Goal: Information Seeking & Learning: Check status

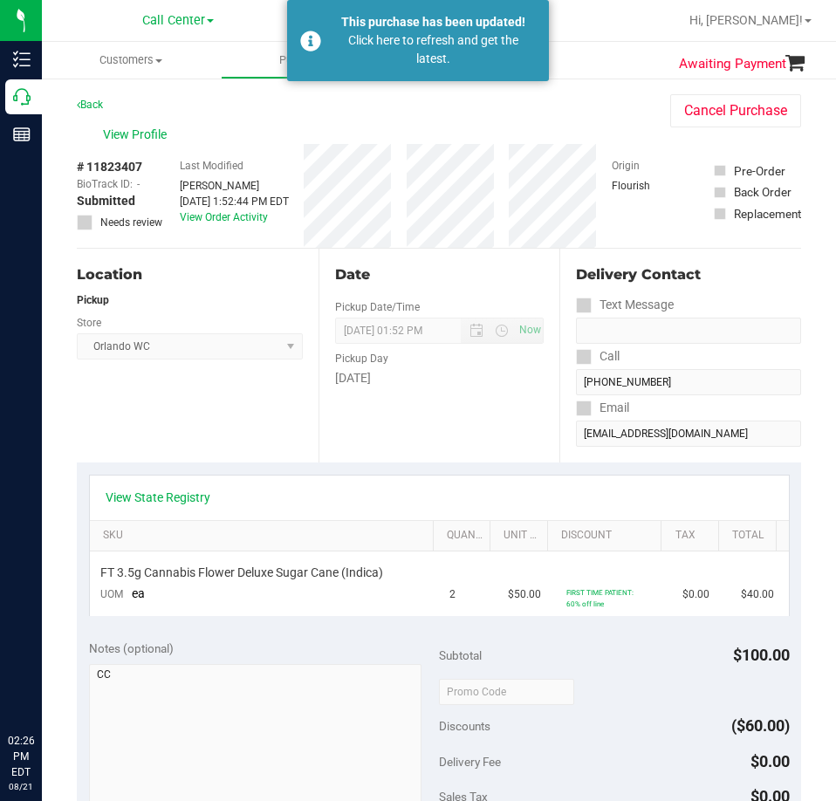
click at [422, 57] on div "Click here to refresh and get the latest." at bounding box center [433, 49] width 205 height 37
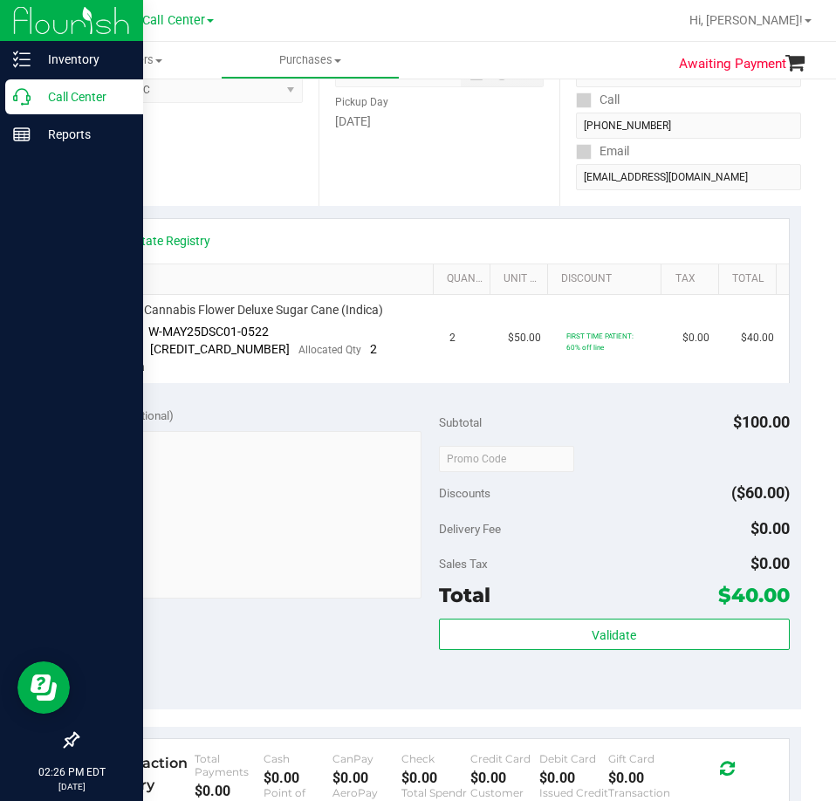
scroll to position [259, 0]
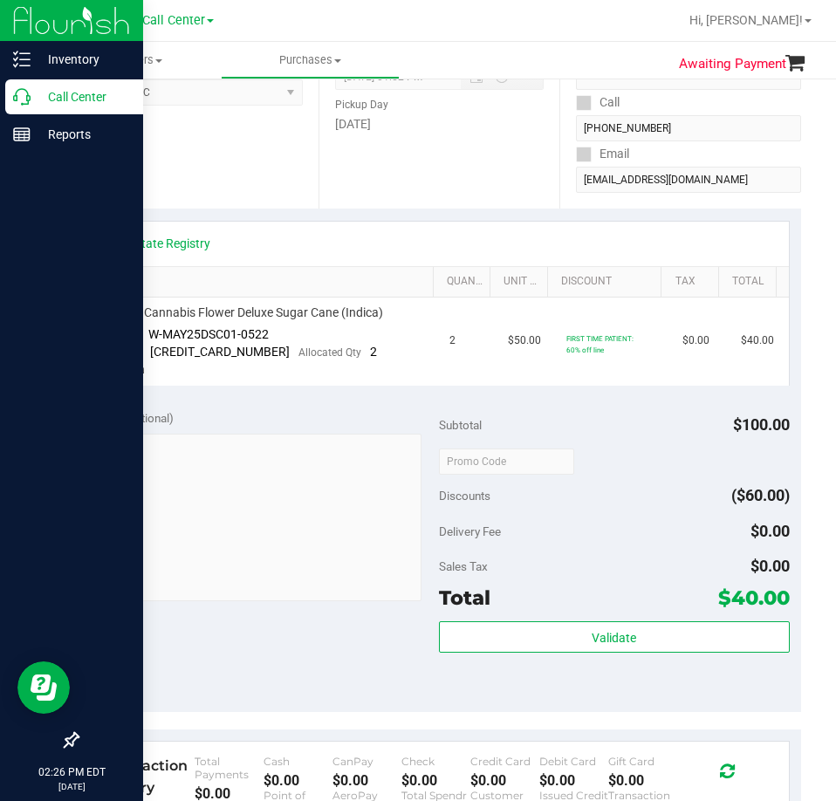
click at [36, 97] on p "Call Center" at bounding box center [83, 96] width 105 height 21
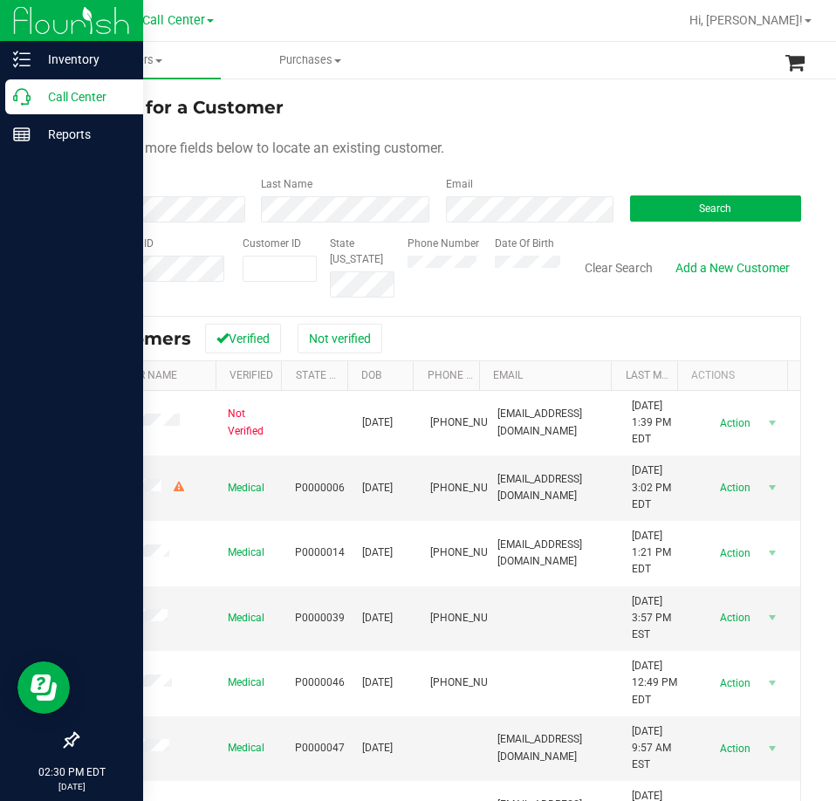
click at [36, 97] on p "Call Center" at bounding box center [83, 96] width 105 height 21
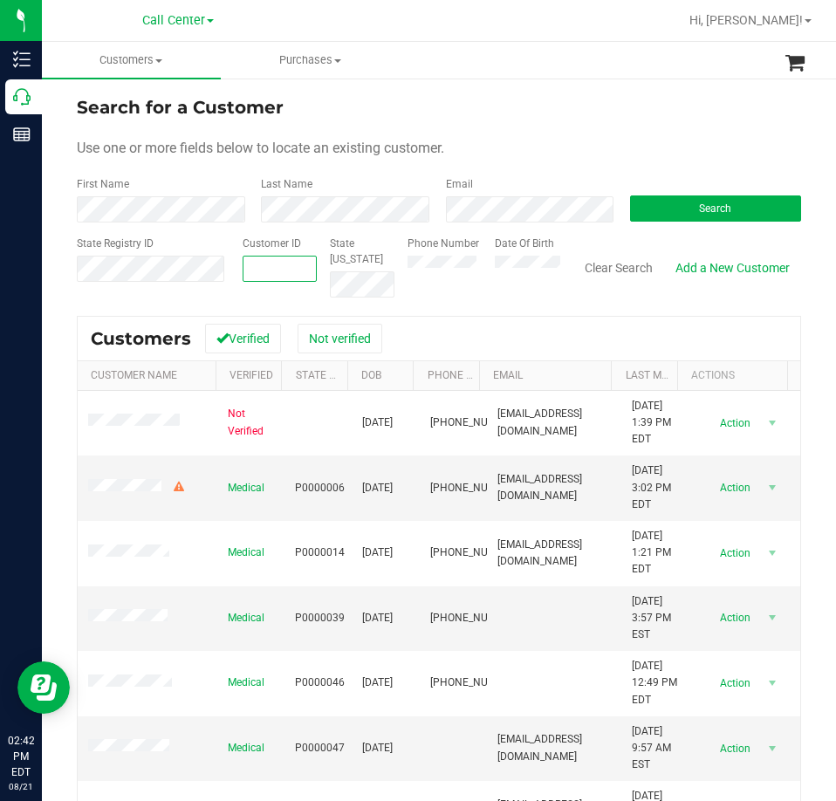
paste input "13403"
type input "13403"
click at [742, 193] on div "Search" at bounding box center [709, 199] width 184 height 46
click at [737, 198] on button "Search" at bounding box center [715, 208] width 171 height 26
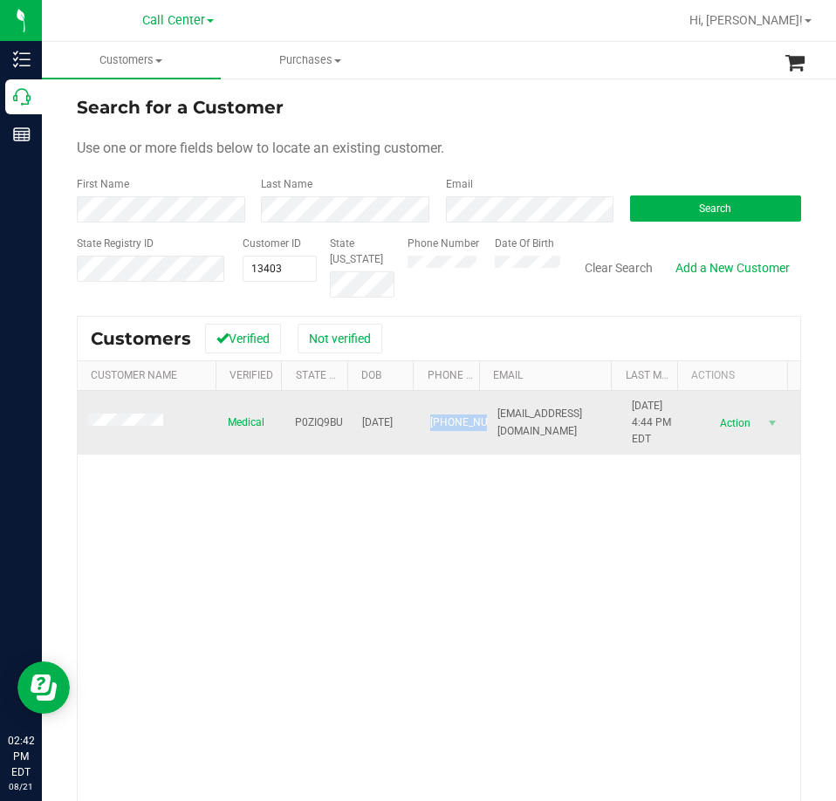
drag, startPoint x: 448, startPoint y: 437, endPoint x: 415, endPoint y: 413, distance: 41.2
click at [420, 412] on td "[PHONE_NUMBER]" at bounding box center [453, 423] width 67 height 65
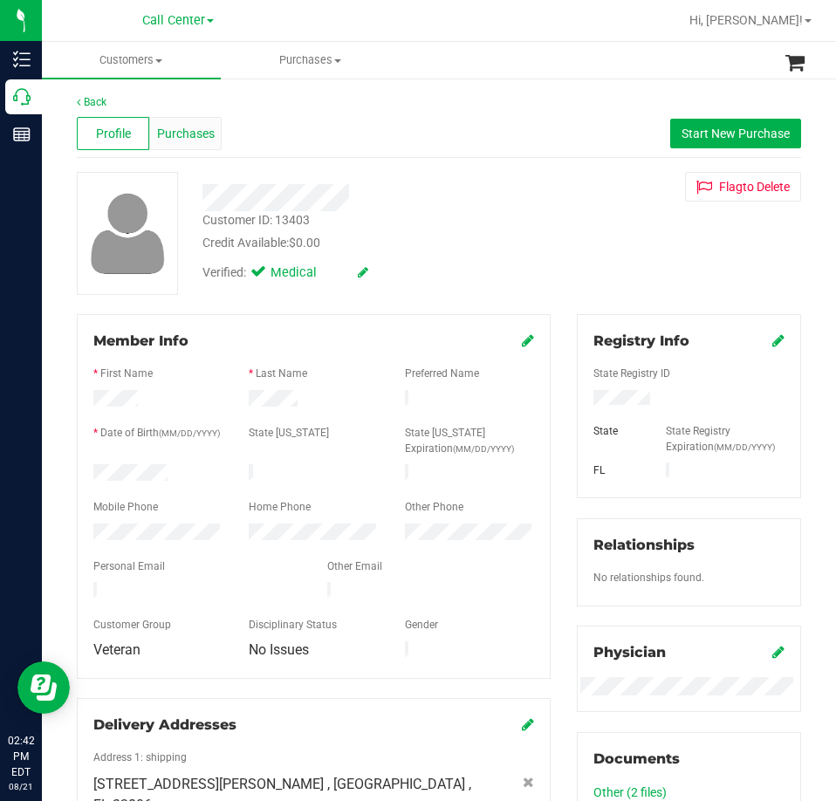
click at [183, 141] on span "Purchases" at bounding box center [186, 134] width 58 height 18
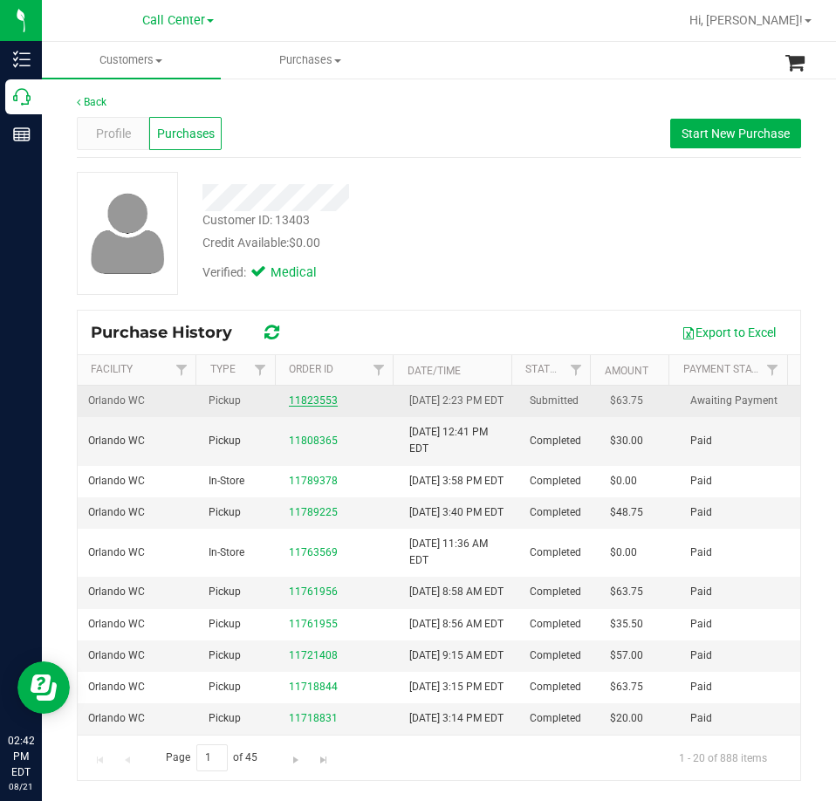
click at [312, 405] on link "11823553" at bounding box center [313, 400] width 49 height 12
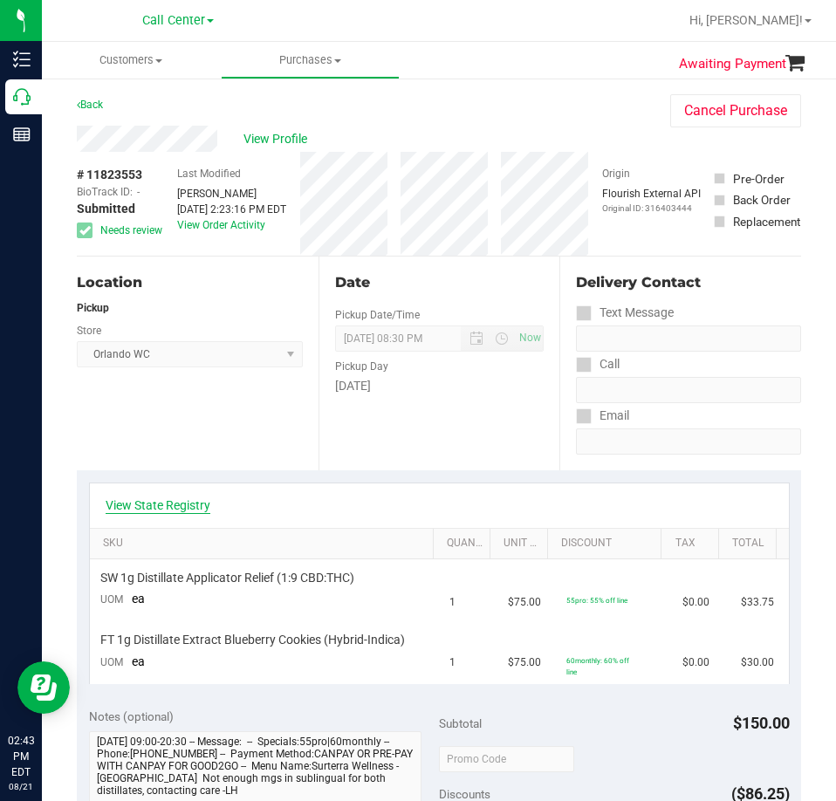
click at [182, 506] on link "View State Registry" at bounding box center [158, 505] width 105 height 17
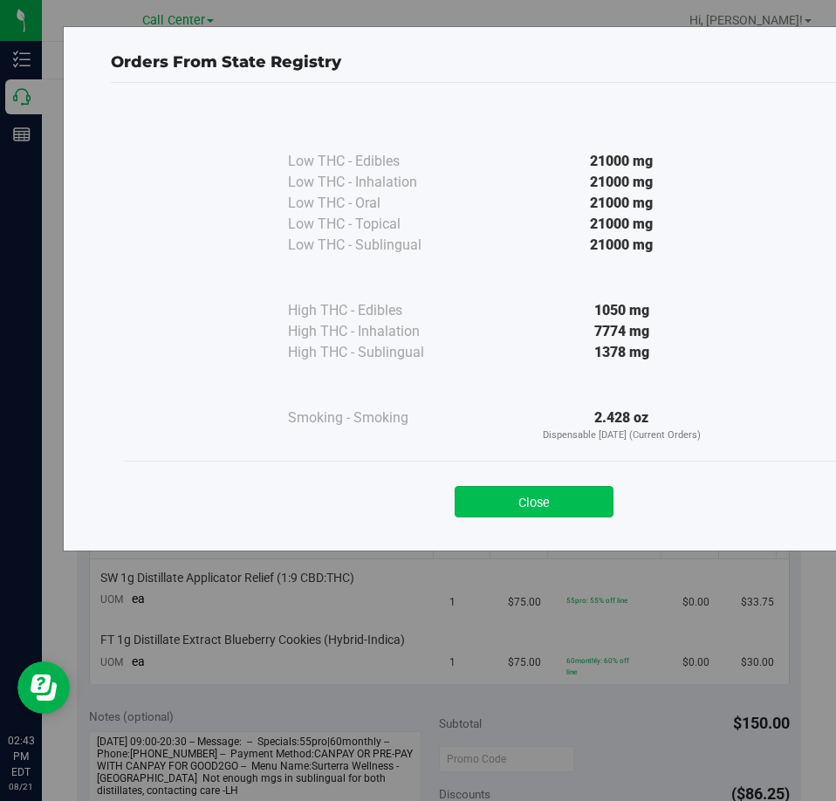
click at [559, 504] on button "Close" at bounding box center [534, 501] width 159 height 31
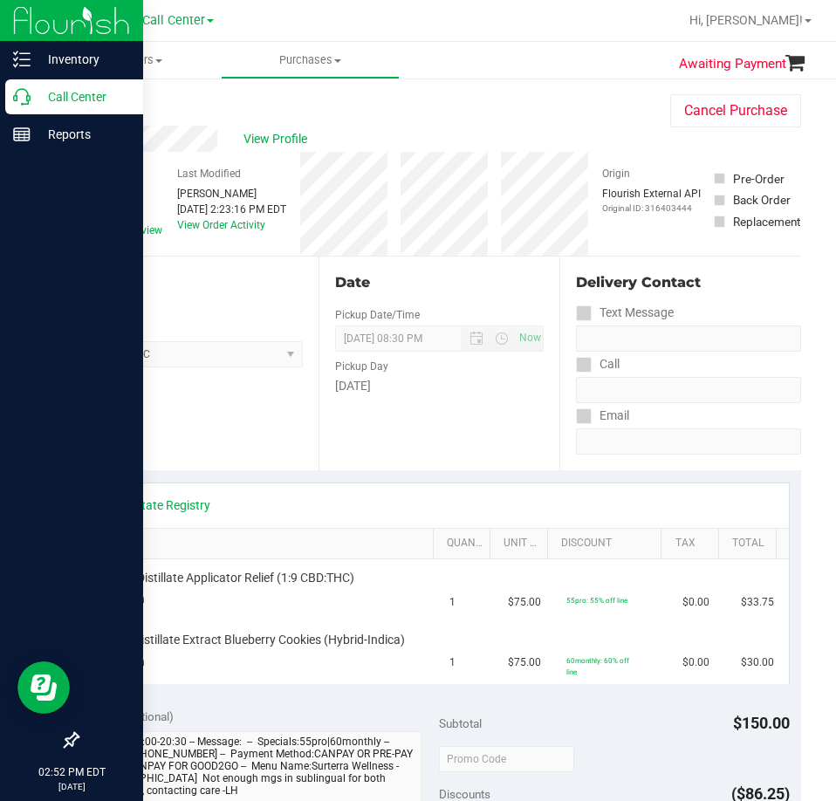
click at [10, 102] on div "Call Center" at bounding box center [74, 96] width 138 height 35
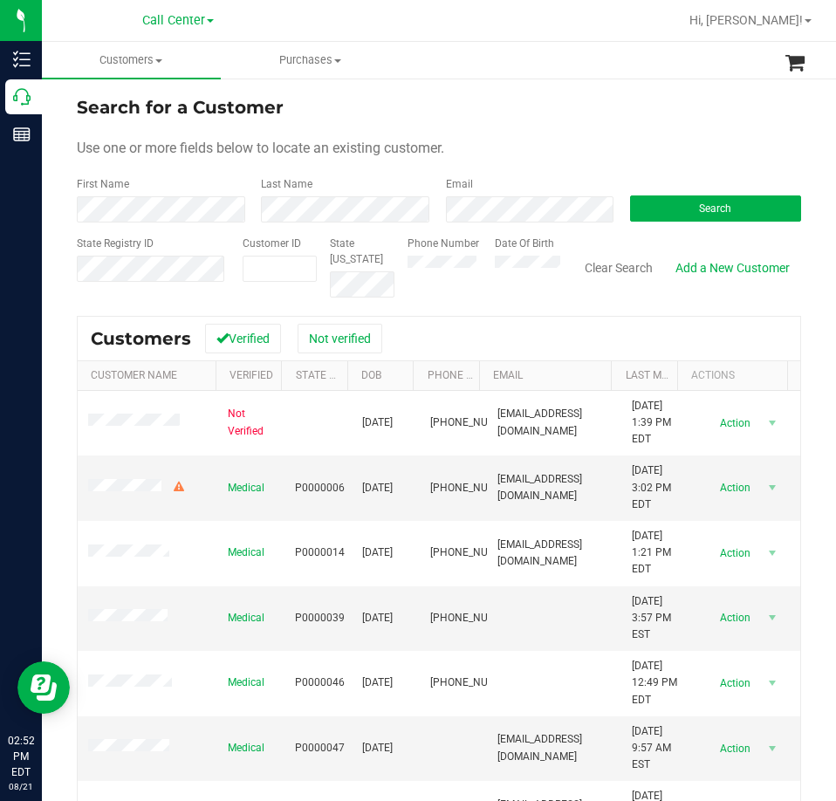
click at [689, 194] on div "Search" at bounding box center [709, 199] width 184 height 46
click at [682, 202] on button "Search" at bounding box center [715, 208] width 171 height 26
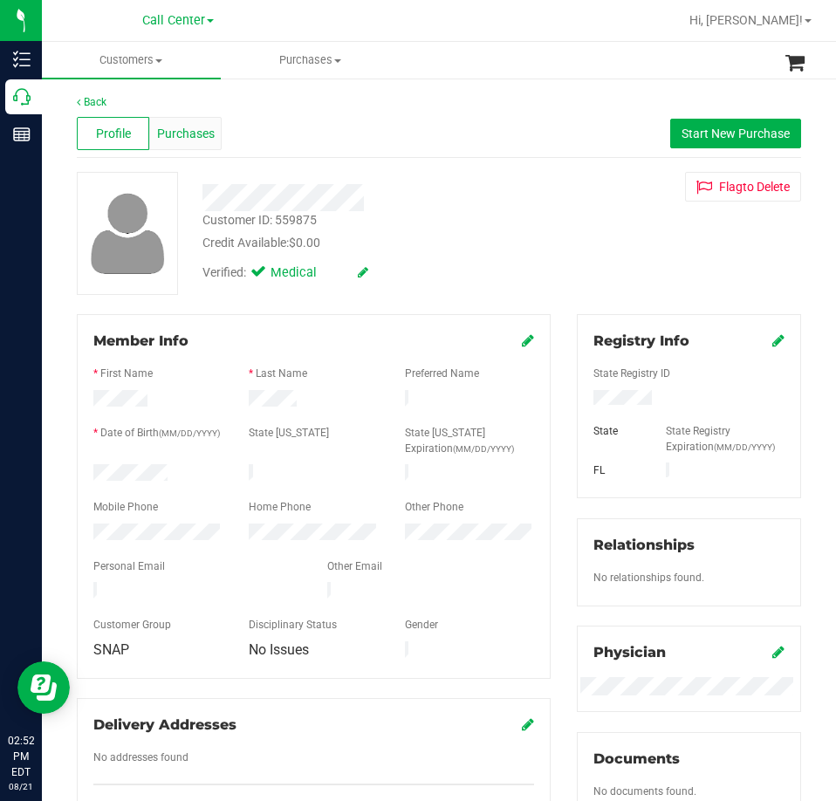
click at [218, 139] on div "Purchases" at bounding box center [185, 133] width 72 height 33
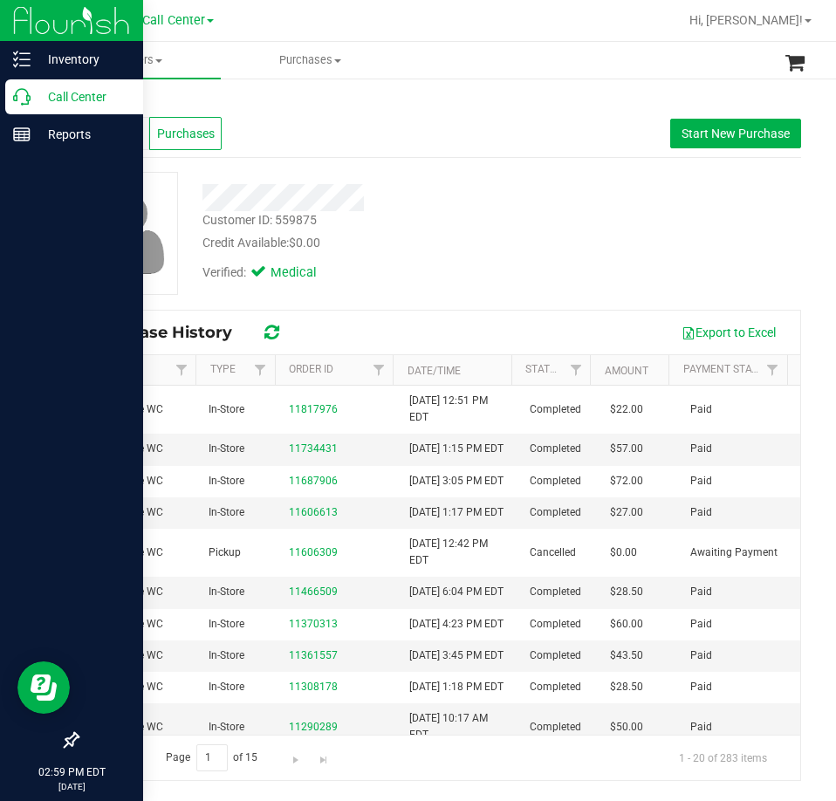
click at [25, 95] on icon at bounding box center [21, 96] width 17 height 17
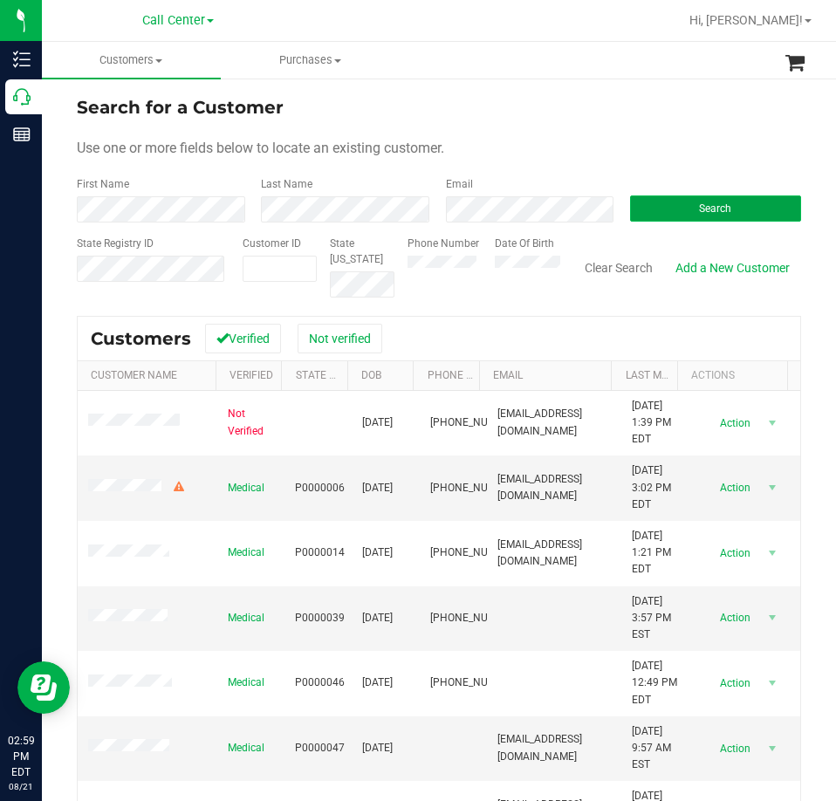
click at [662, 207] on button "Search" at bounding box center [715, 208] width 171 height 26
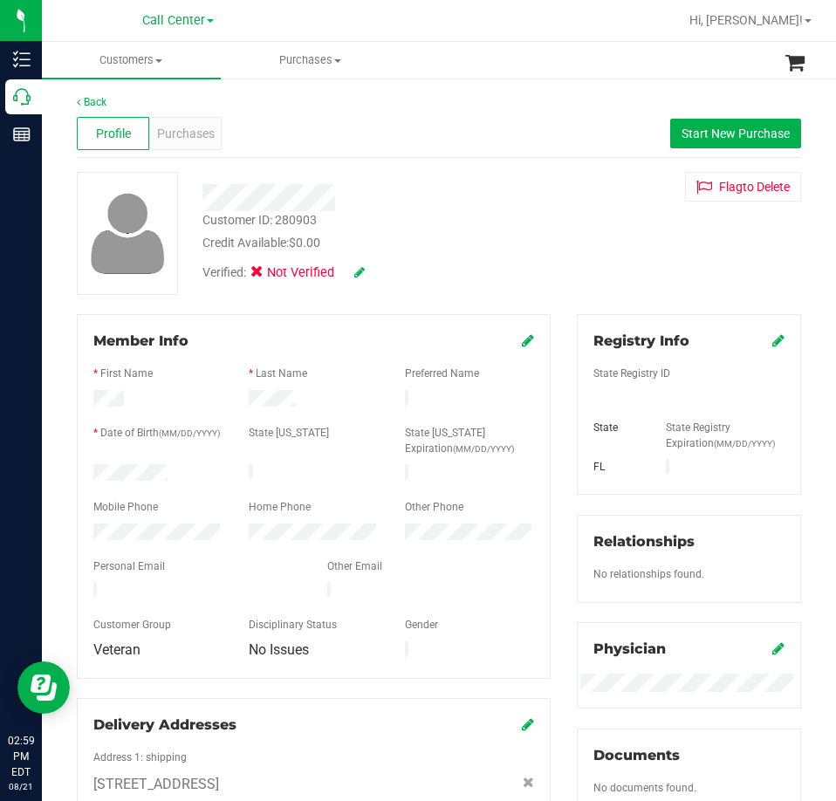
click at [522, 344] on icon at bounding box center [528, 340] width 12 height 14
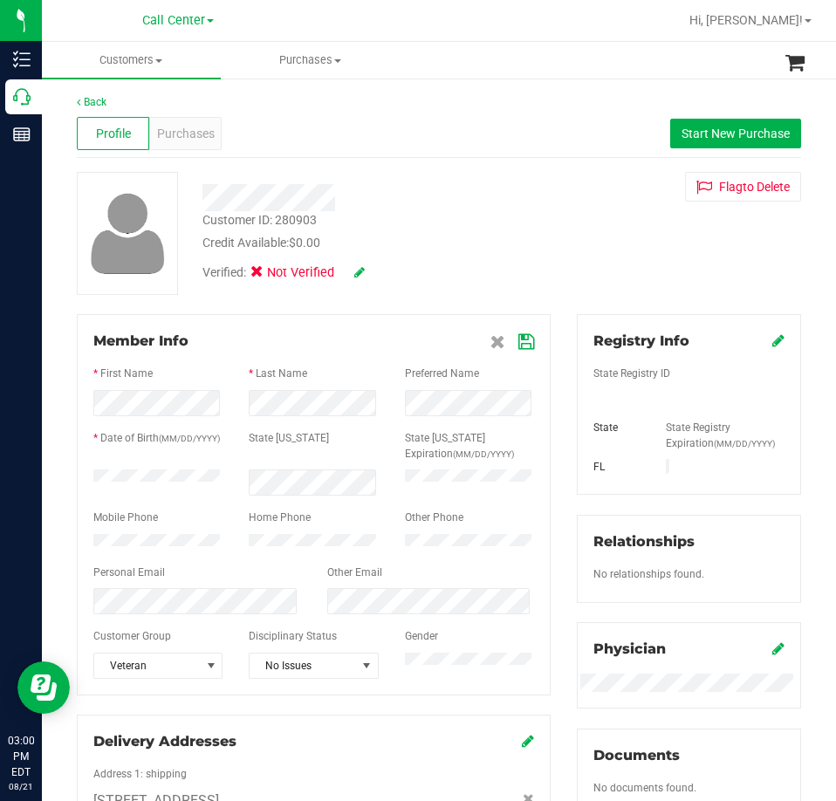
click at [359, 271] on icon at bounding box center [359, 272] width 10 height 12
click at [384, 272] on icon at bounding box center [383, 273] width 14 height 12
click at [518, 346] on icon at bounding box center [526, 342] width 16 height 14
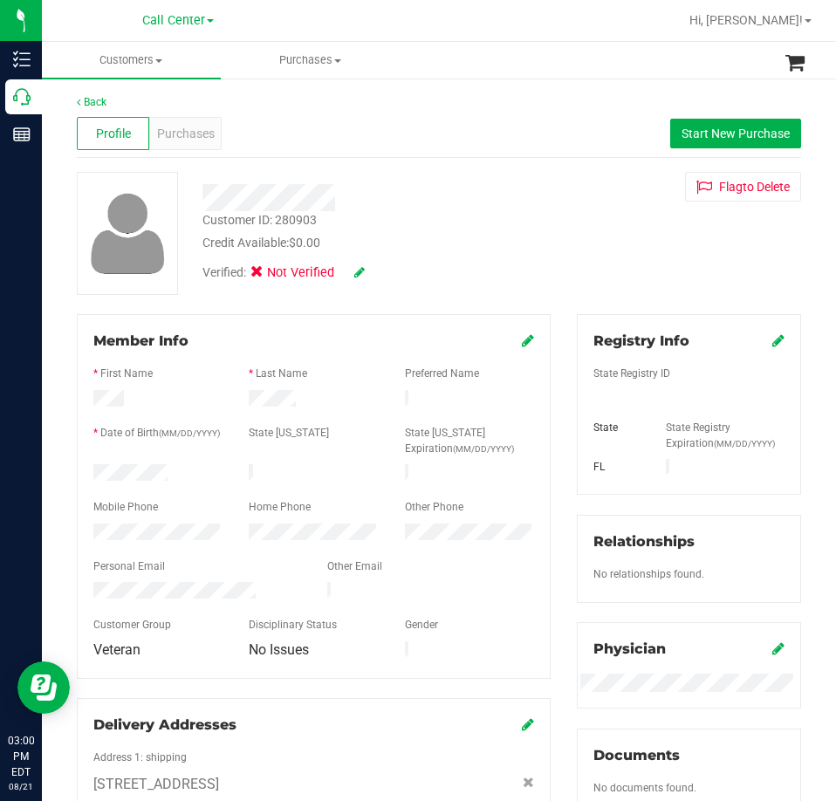
click at [772, 335] on icon at bounding box center [778, 340] width 12 height 14
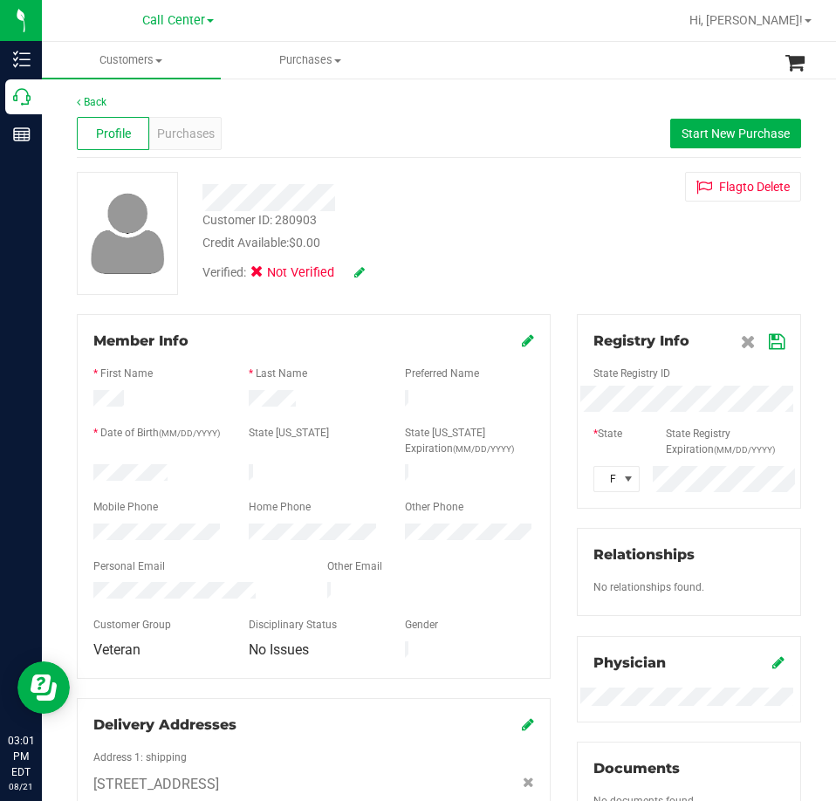
click at [769, 346] on icon at bounding box center [777, 342] width 16 height 14
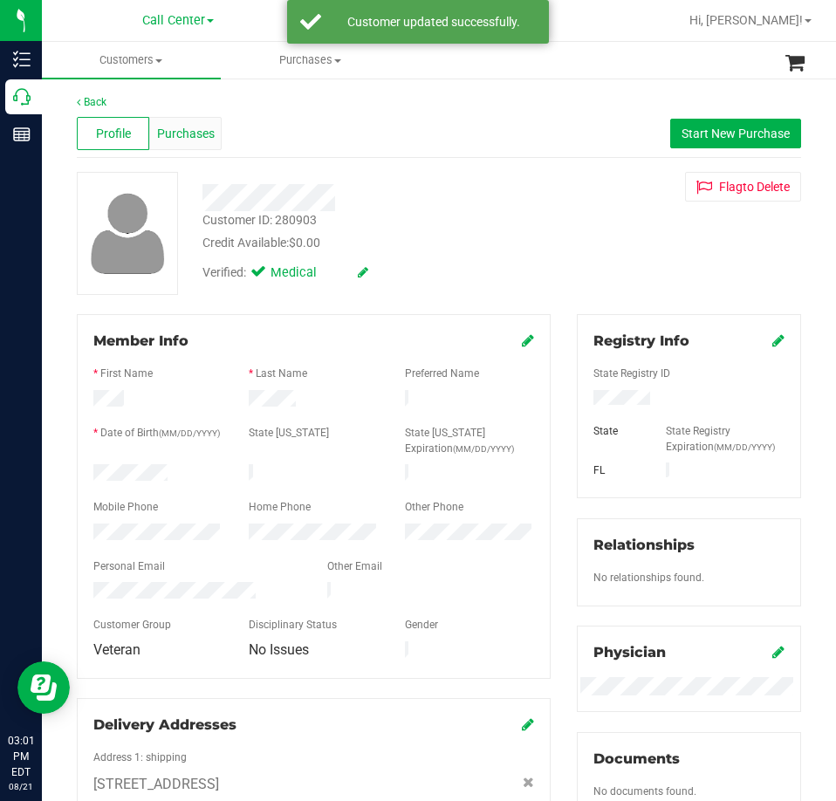
click at [177, 140] on span "Purchases" at bounding box center [186, 134] width 58 height 18
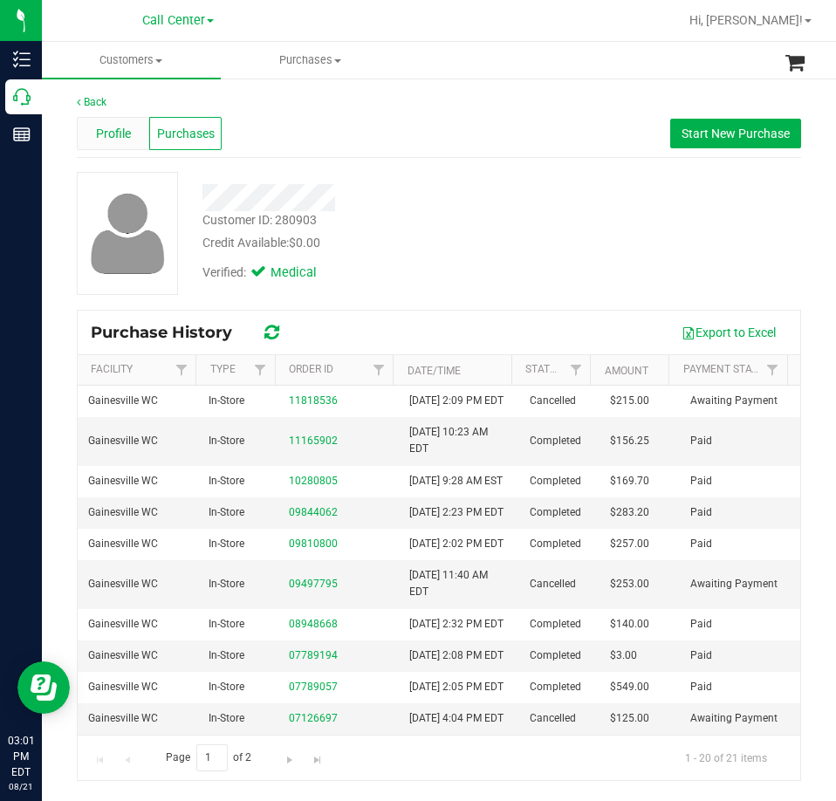
click at [102, 133] on span "Profile" at bounding box center [113, 134] width 35 height 18
